Goal: Navigation & Orientation: Find specific page/section

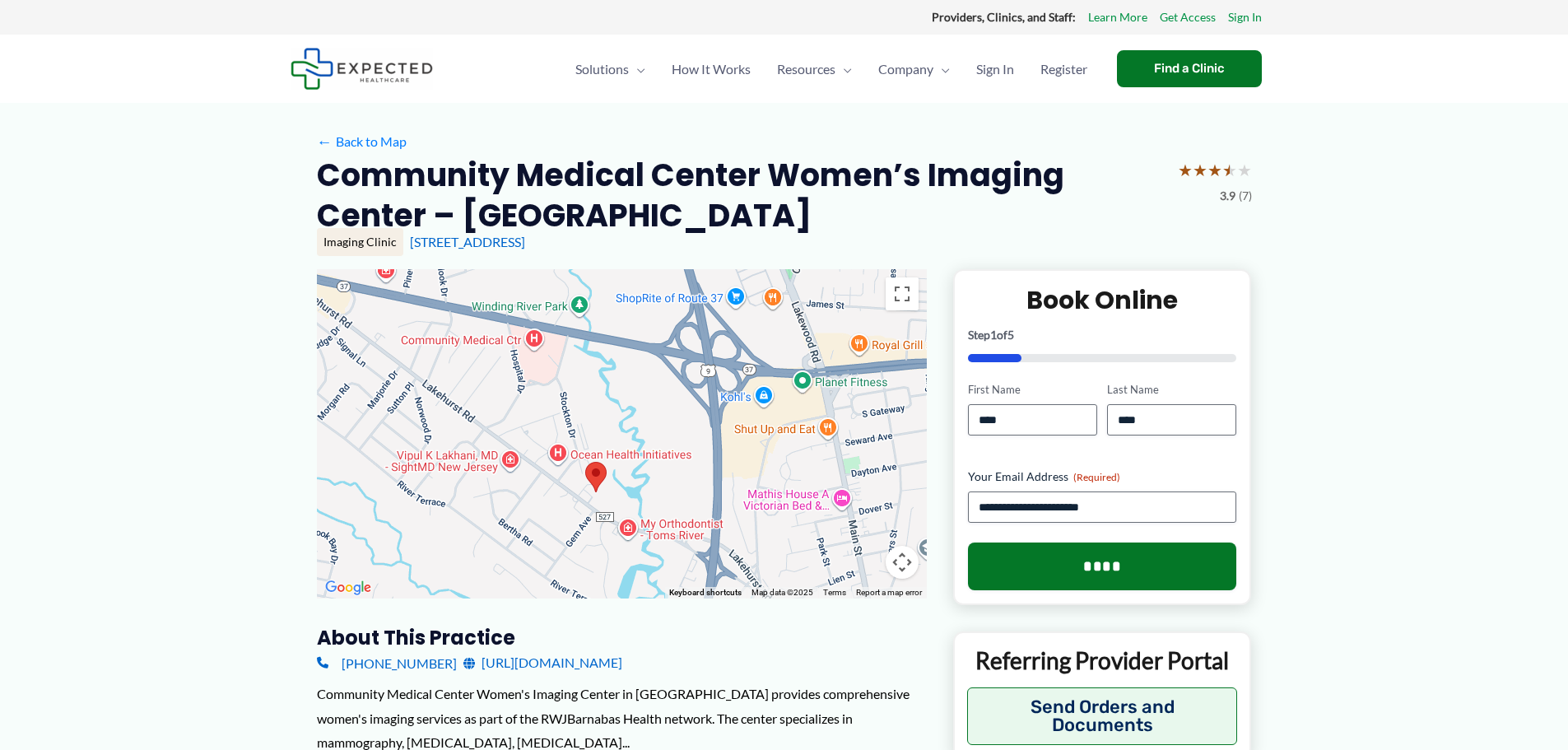
drag, startPoint x: 745, startPoint y: 329, endPoint x: 721, endPoint y: 383, distance: 59.1
click at [721, 383] on div at bounding box center [622, 434] width 610 height 329
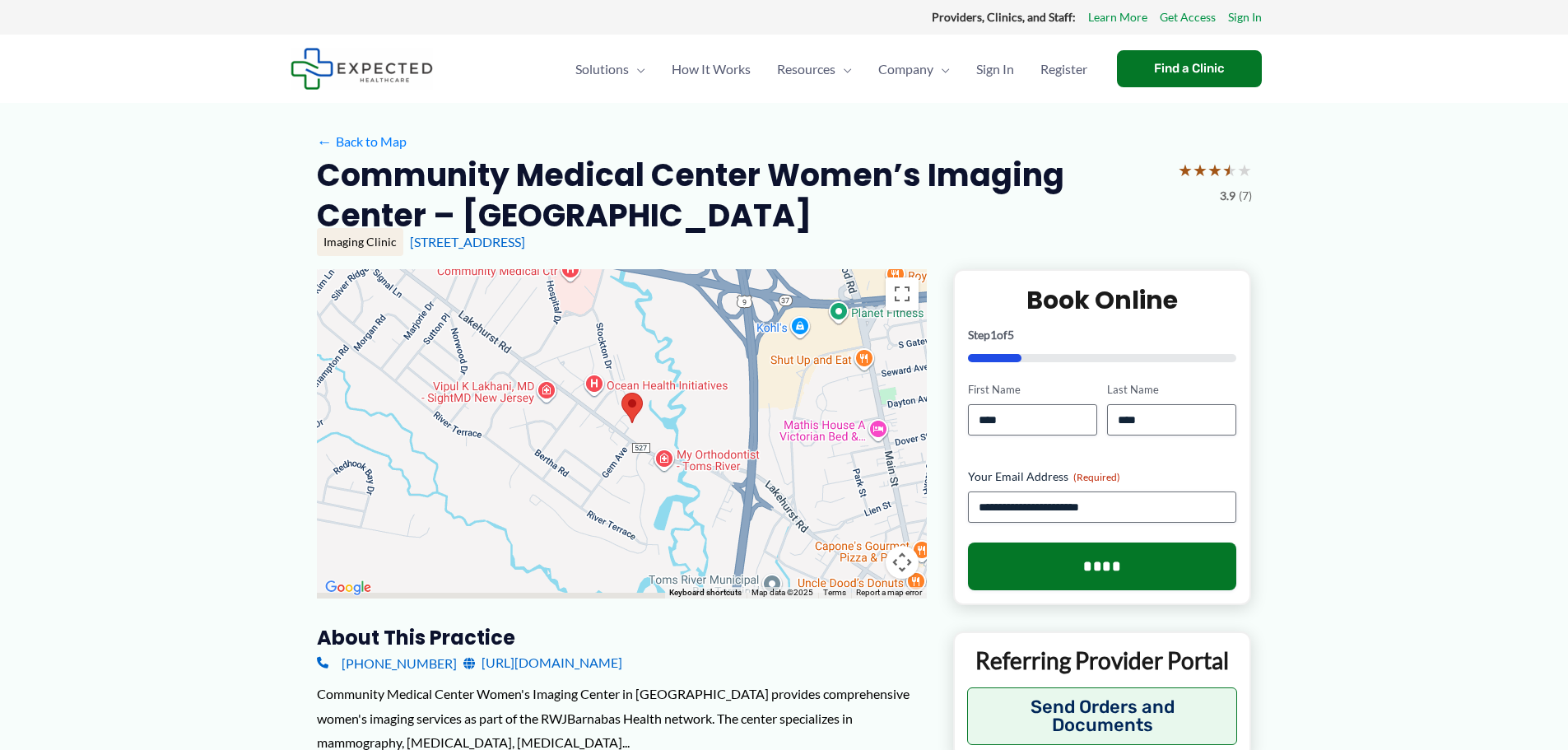
drag, startPoint x: 652, startPoint y: 514, endPoint x: 686, endPoint y: 450, distance: 72.5
click at [686, 450] on div at bounding box center [622, 434] width 610 height 329
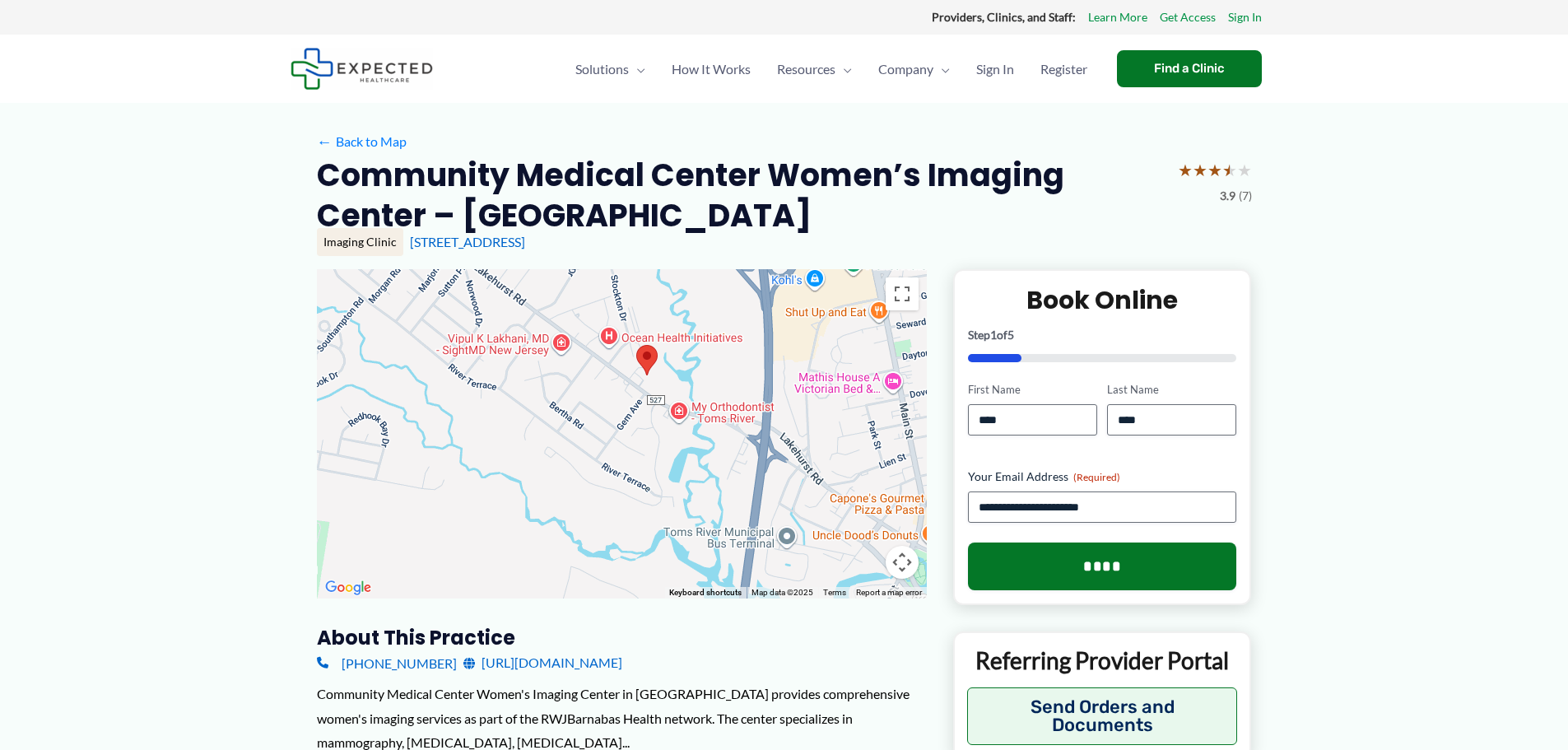
drag, startPoint x: 684, startPoint y: 503, endPoint x: 698, endPoint y: 458, distance: 47.1
click at [698, 458] on div at bounding box center [622, 434] width 610 height 329
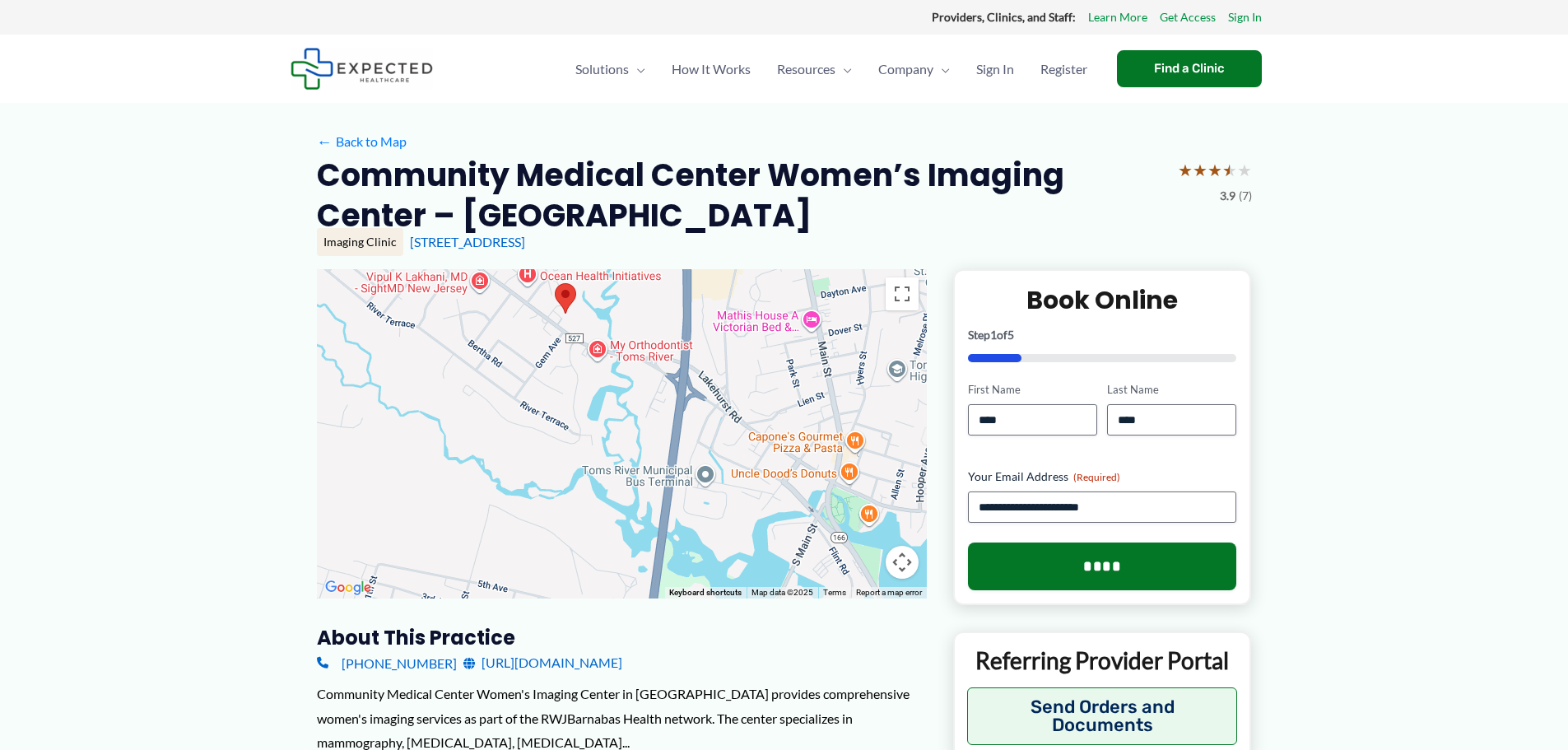
drag, startPoint x: 741, startPoint y: 487, endPoint x: 648, endPoint y: 419, distance: 115.2
click at [653, 420] on div at bounding box center [622, 434] width 610 height 329
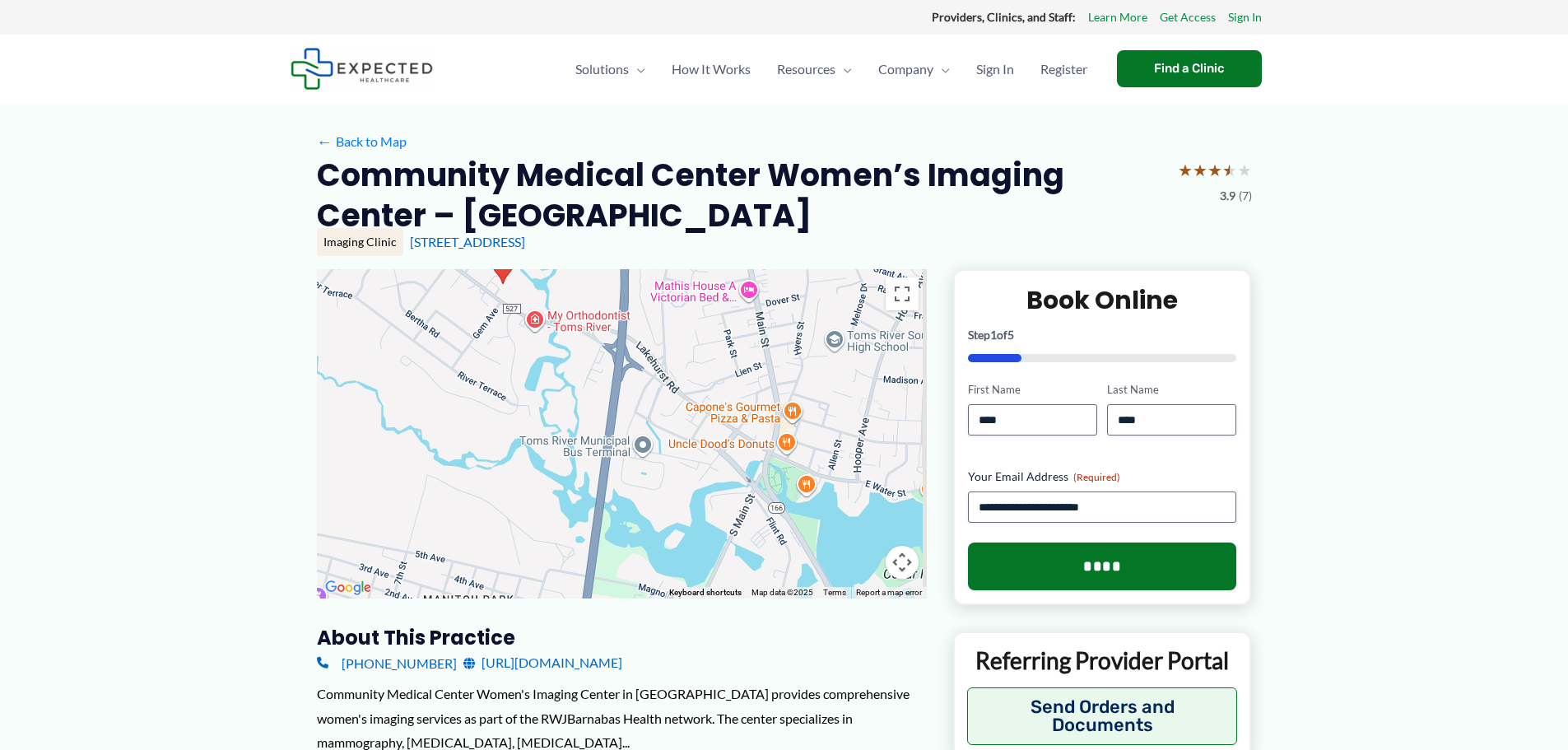
drag, startPoint x: 735, startPoint y: 436, endPoint x: 691, endPoint y: 418, distance: 47.5
click at [691, 418] on div at bounding box center [622, 434] width 610 height 329
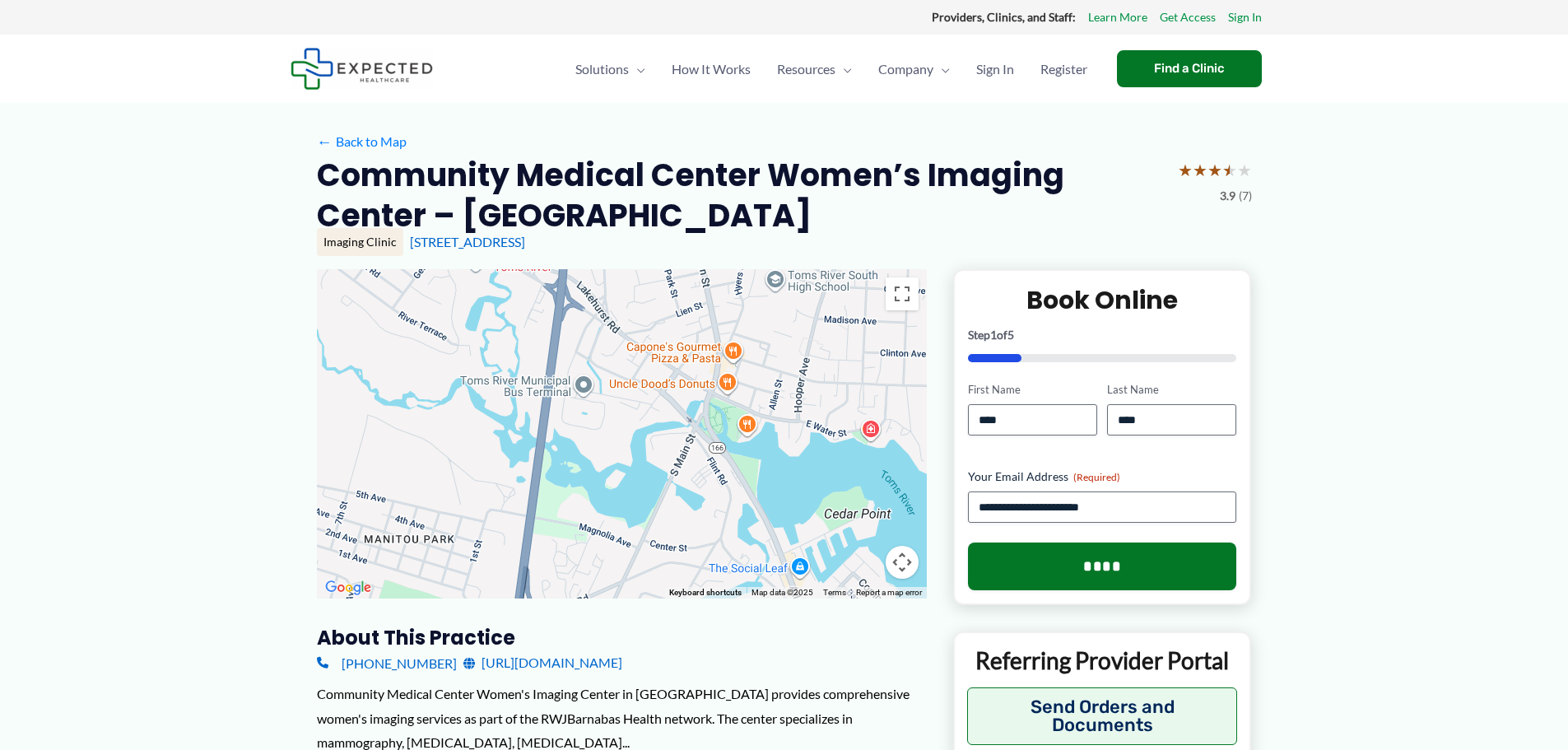
drag, startPoint x: 705, startPoint y: 457, endPoint x: 645, endPoint y: 396, distance: 85.6
click at [645, 396] on div at bounding box center [622, 434] width 610 height 329
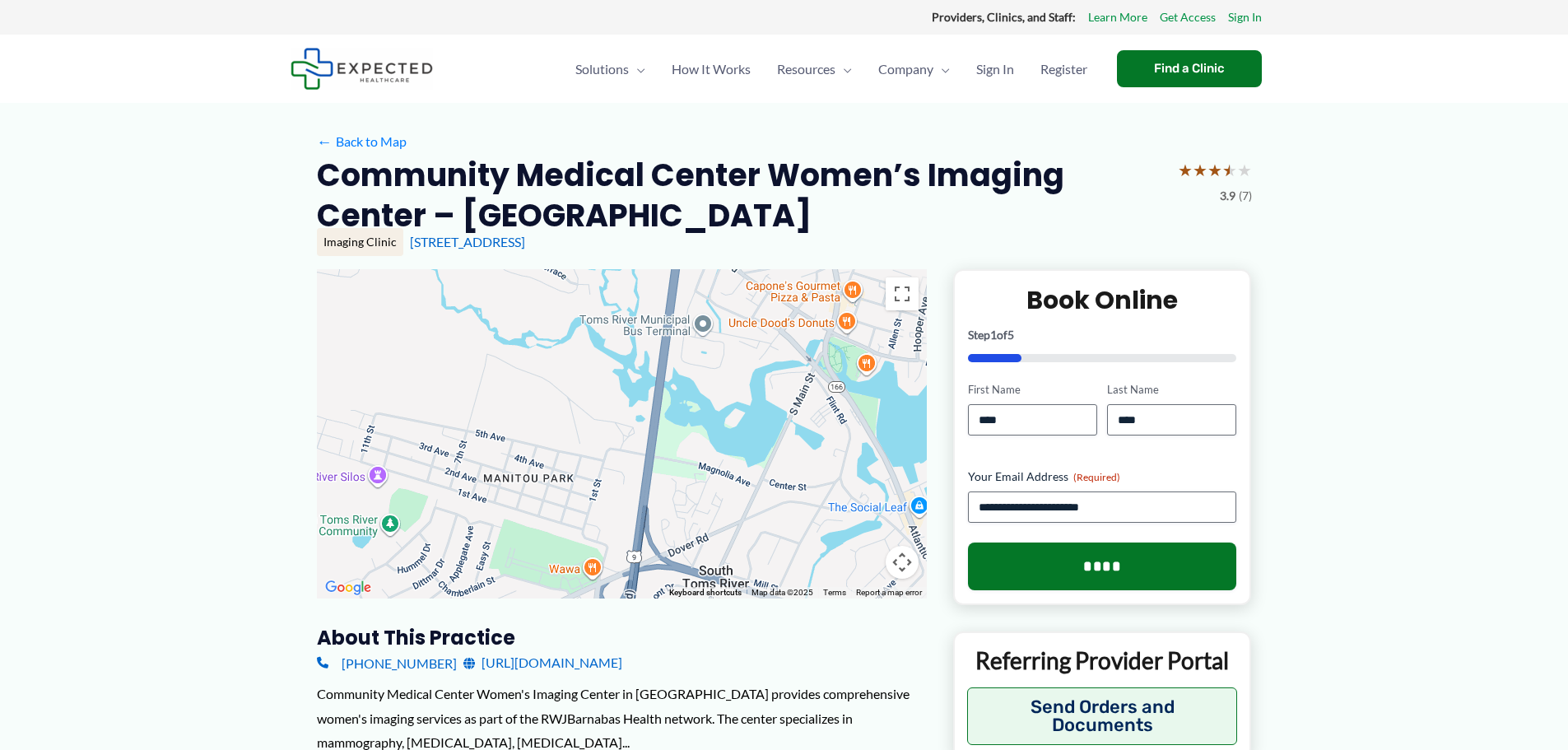
drag, startPoint x: 599, startPoint y: 417, endPoint x: 724, endPoint y: 411, distance: 125.1
click at [724, 411] on div at bounding box center [622, 434] width 610 height 329
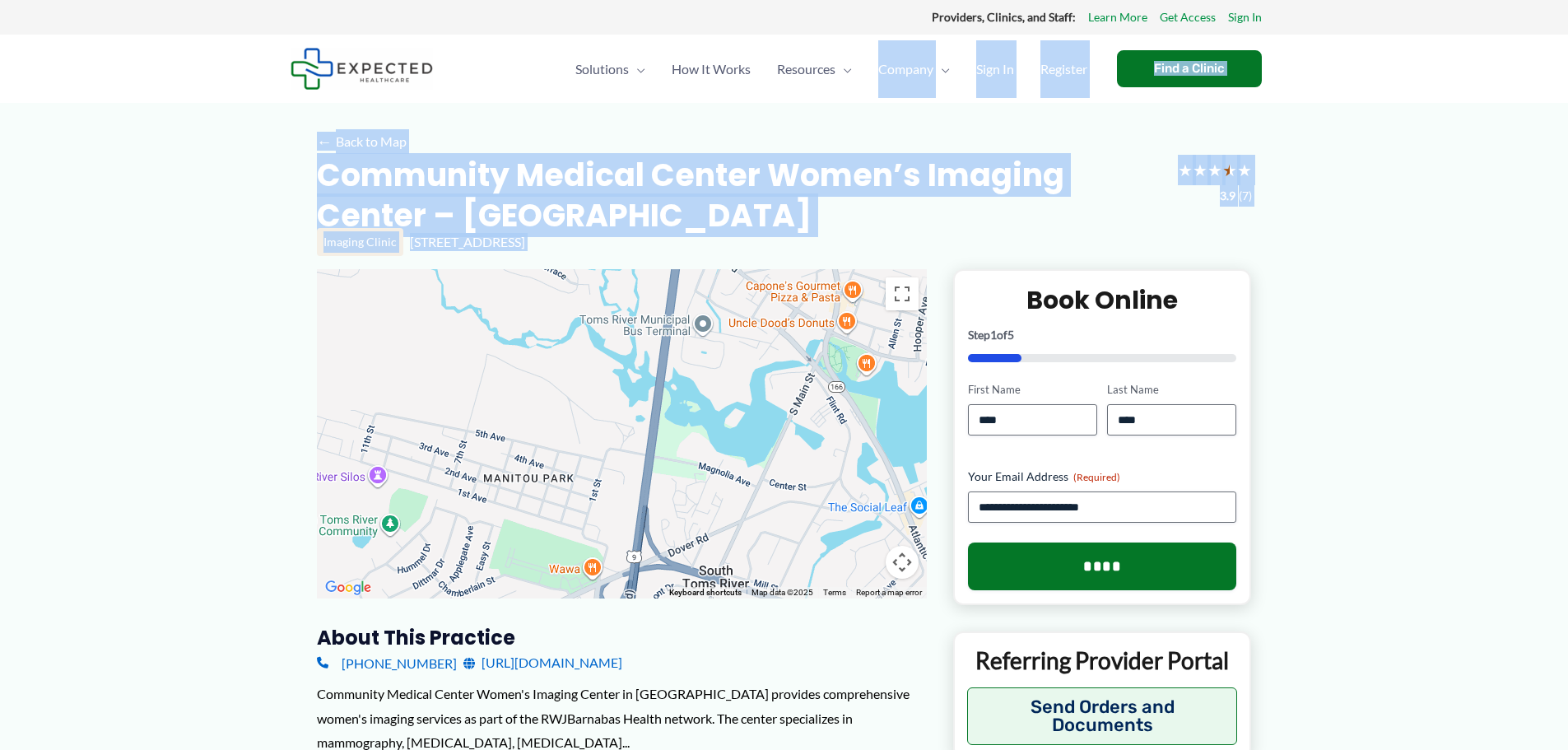
drag, startPoint x: 826, startPoint y: 98, endPoint x: 767, endPoint y: 272, distance: 183.7
